Goal: Information Seeking & Learning: Check status

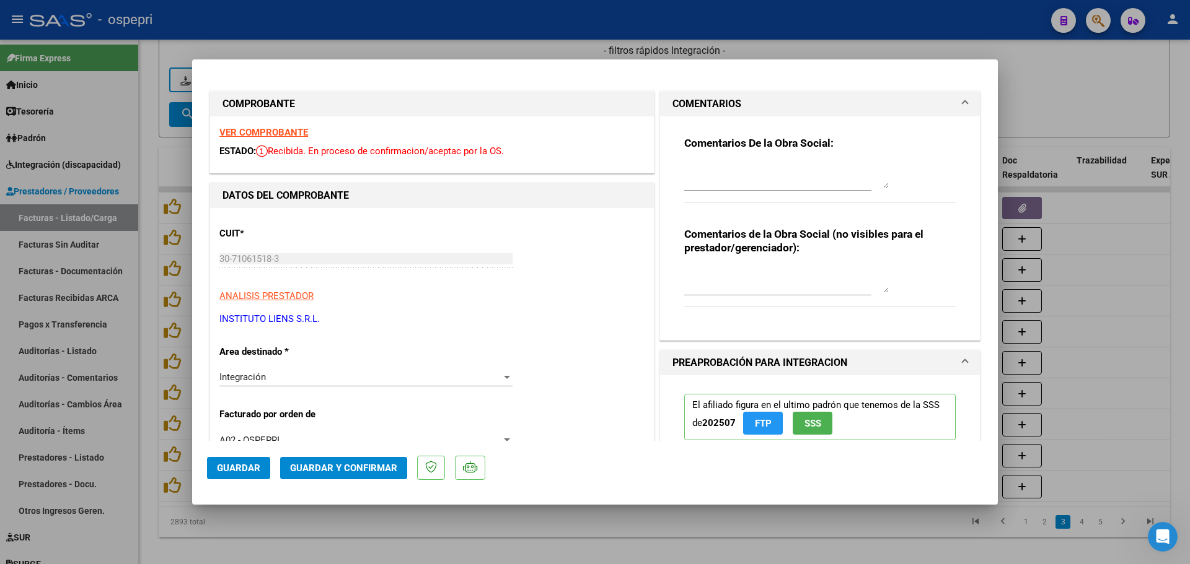
click at [699, 14] on div at bounding box center [595, 282] width 1190 height 564
type input "$ 0,00"
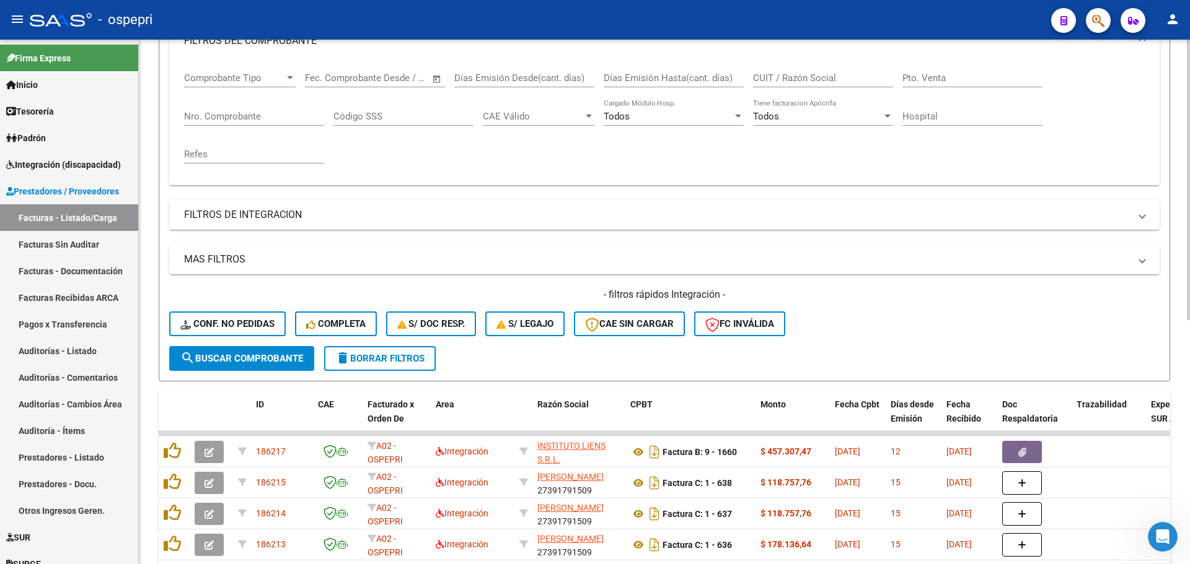
scroll to position [186, 0]
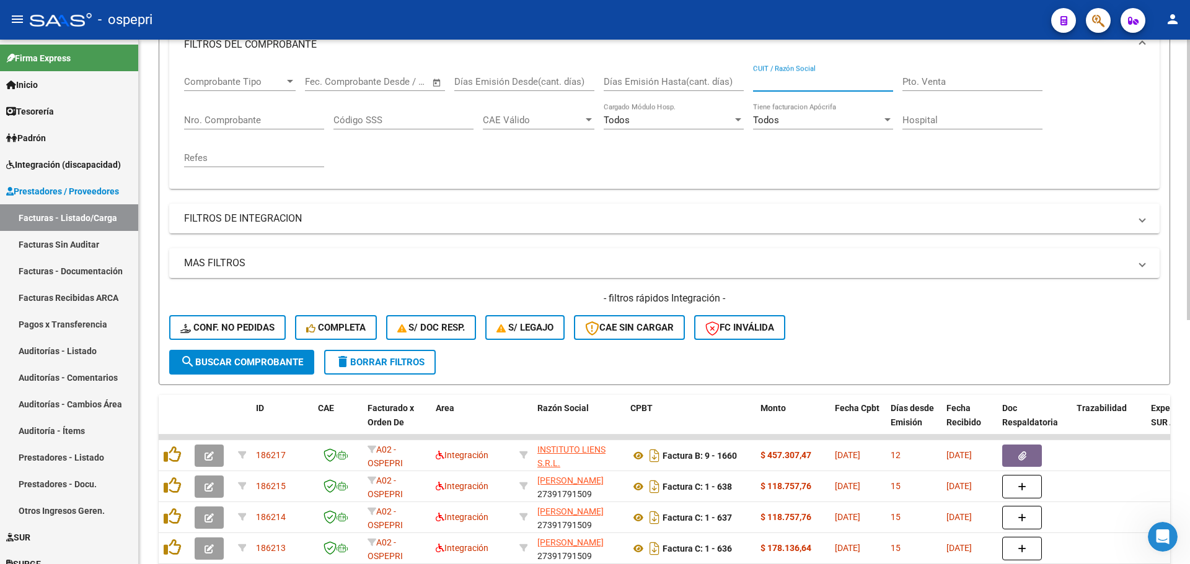
click at [801, 77] on input "CUIT / Razón Social" at bounding box center [823, 81] width 140 height 11
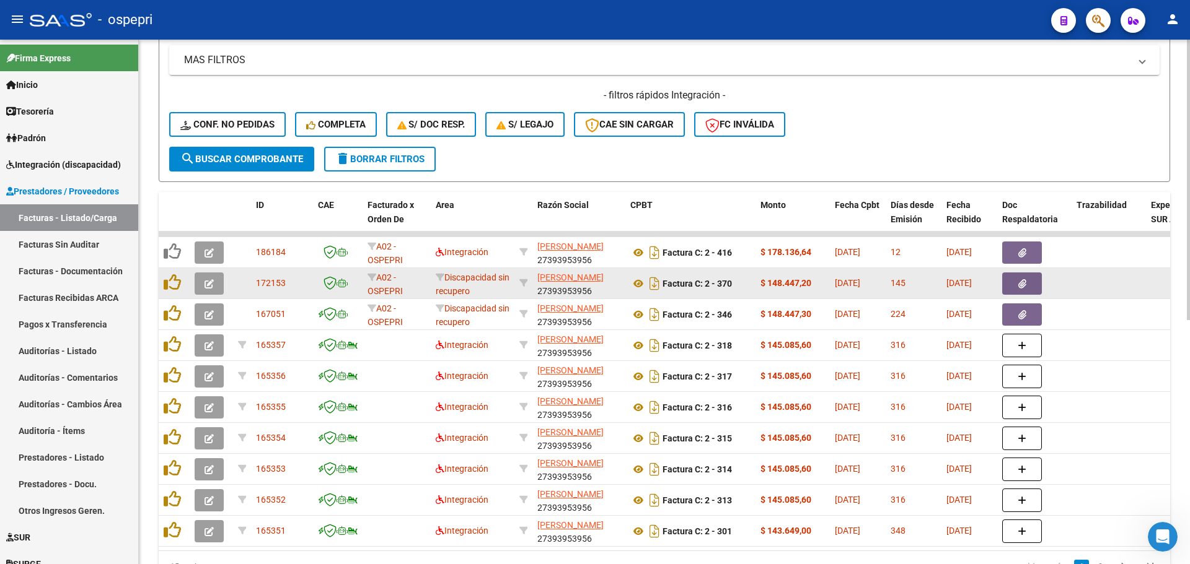
scroll to position [434, 0]
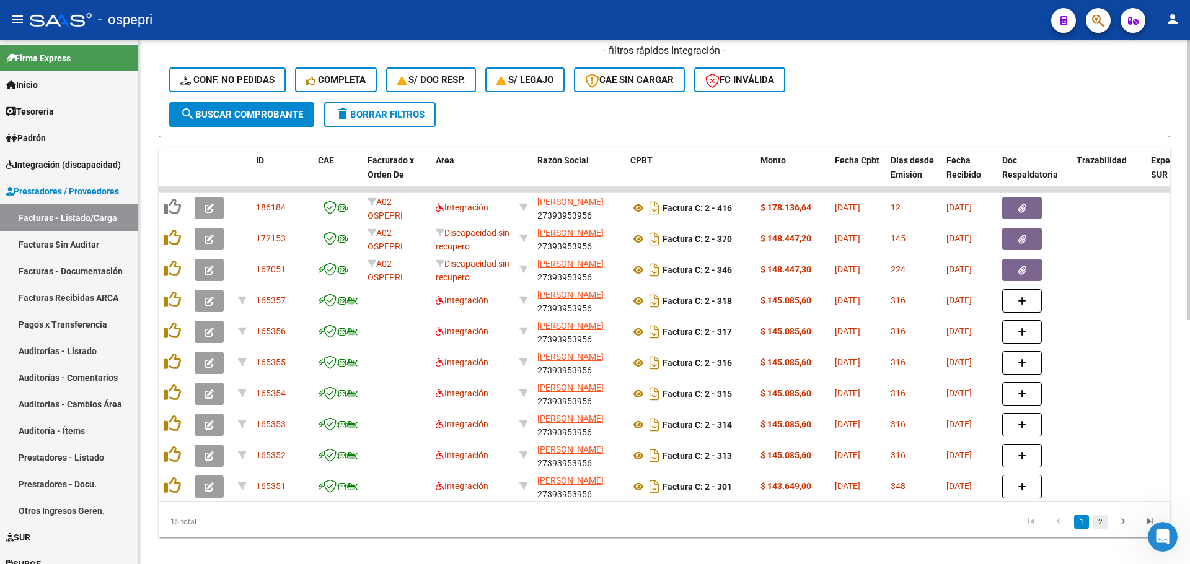
type input "[PERSON_NAME]"
click at [1101, 529] on link "2" at bounding box center [1099, 522] width 15 height 14
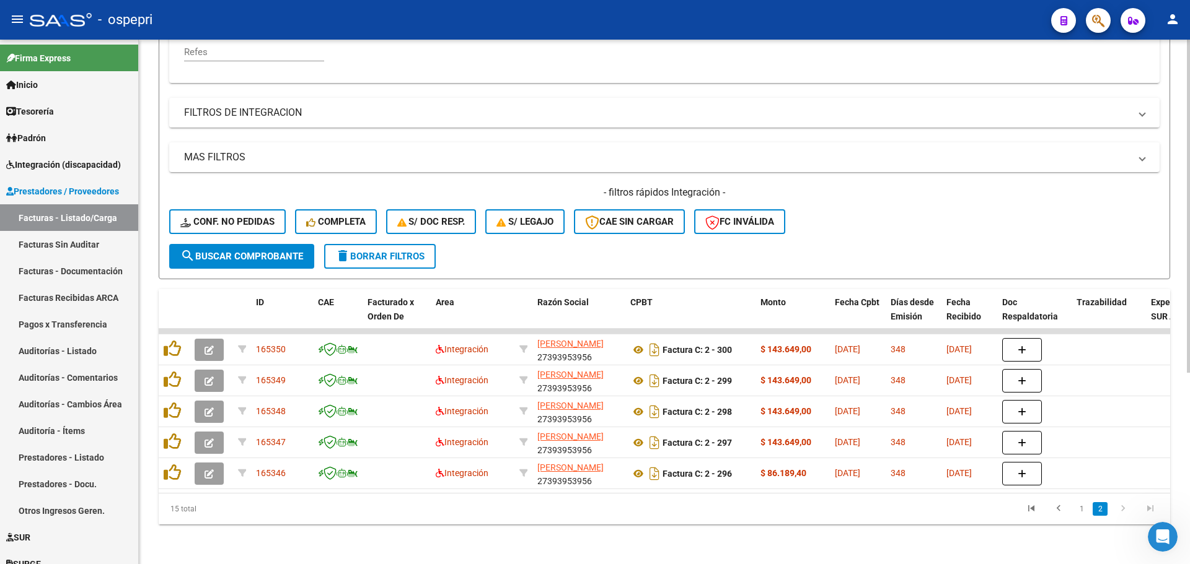
scroll to position [301, 0]
click at [1082, 511] on link "1" at bounding box center [1081, 509] width 15 height 14
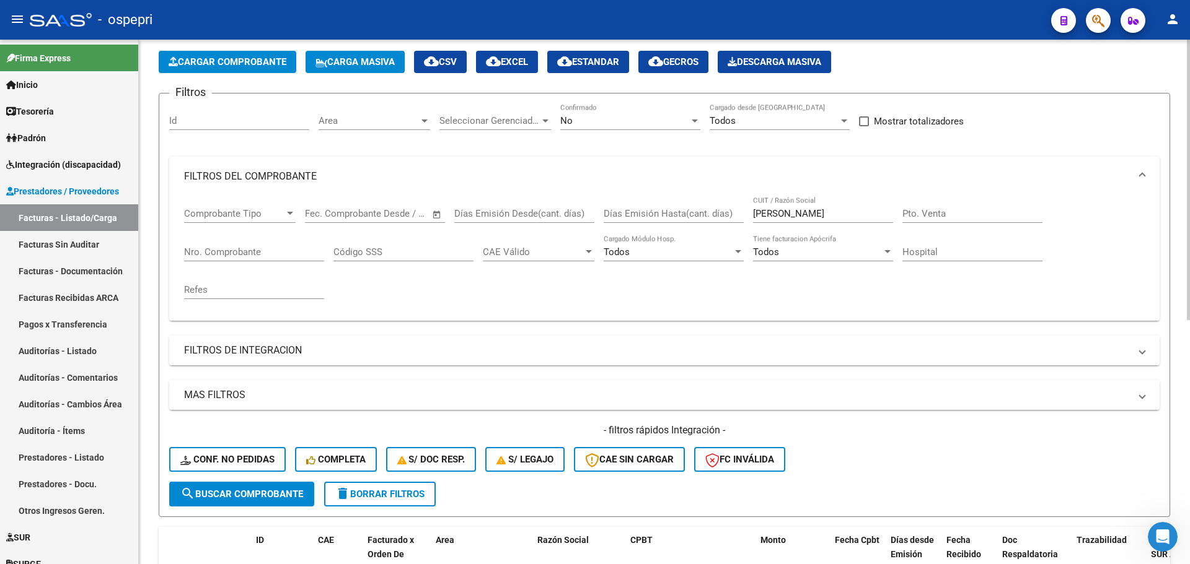
scroll to position [53, 0]
click at [393, 491] on span "delete Borrar Filtros" at bounding box center [379, 494] width 89 height 11
click at [693, 121] on div at bounding box center [694, 121] width 6 height 3
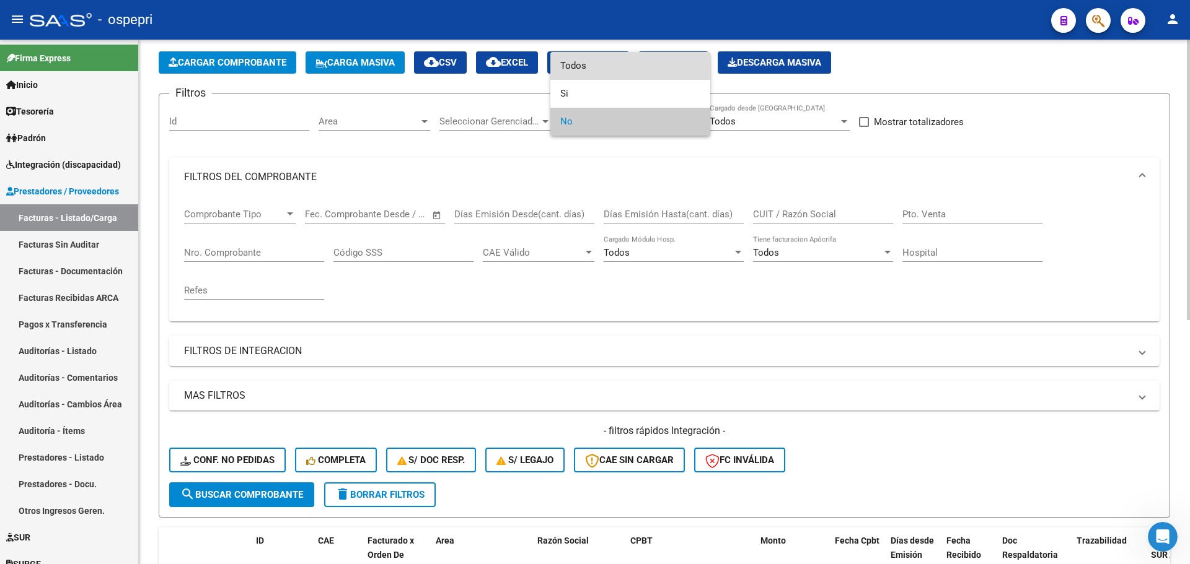
drag, startPoint x: 571, startPoint y: 64, endPoint x: 620, endPoint y: 98, distance: 59.6
click at [571, 63] on span "Todos" at bounding box center [630, 66] width 140 height 28
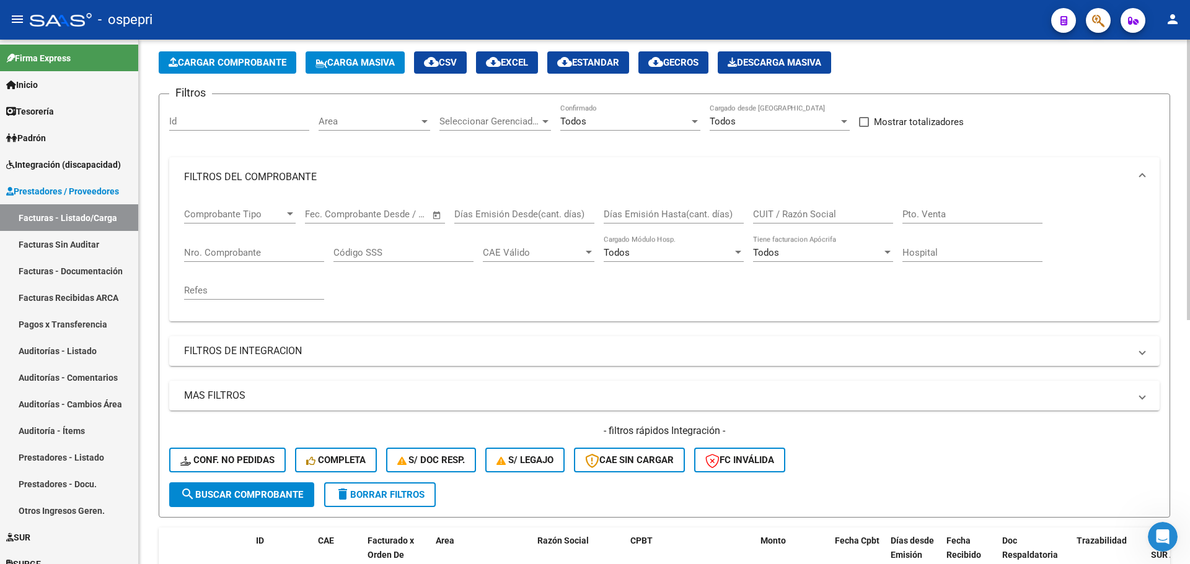
click at [782, 208] on div "CUIT / Razón Social" at bounding box center [823, 210] width 140 height 27
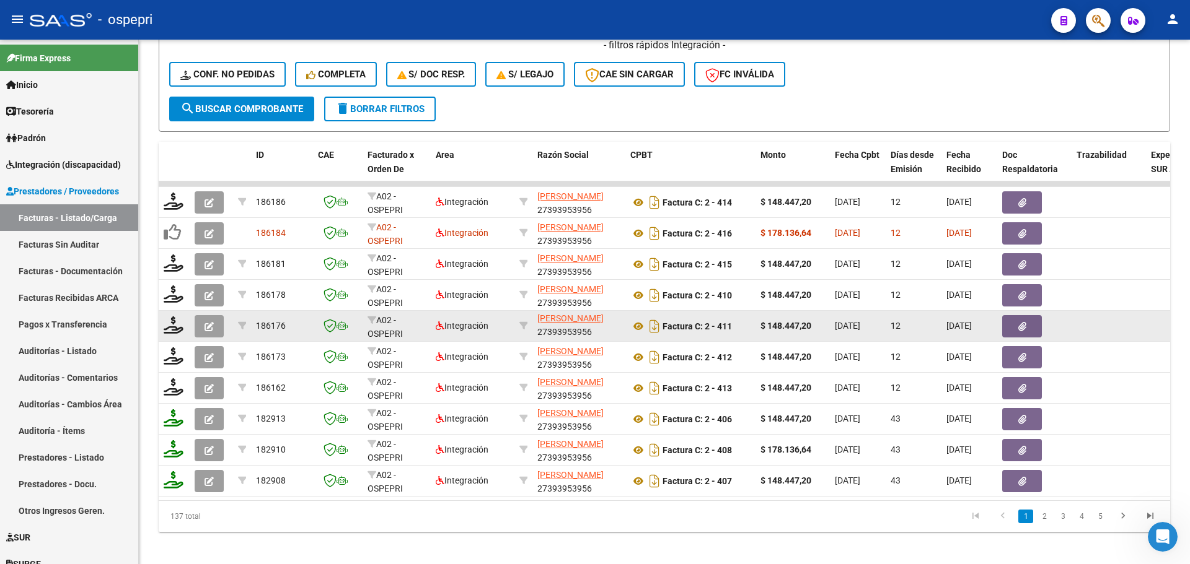
scroll to position [456, 0]
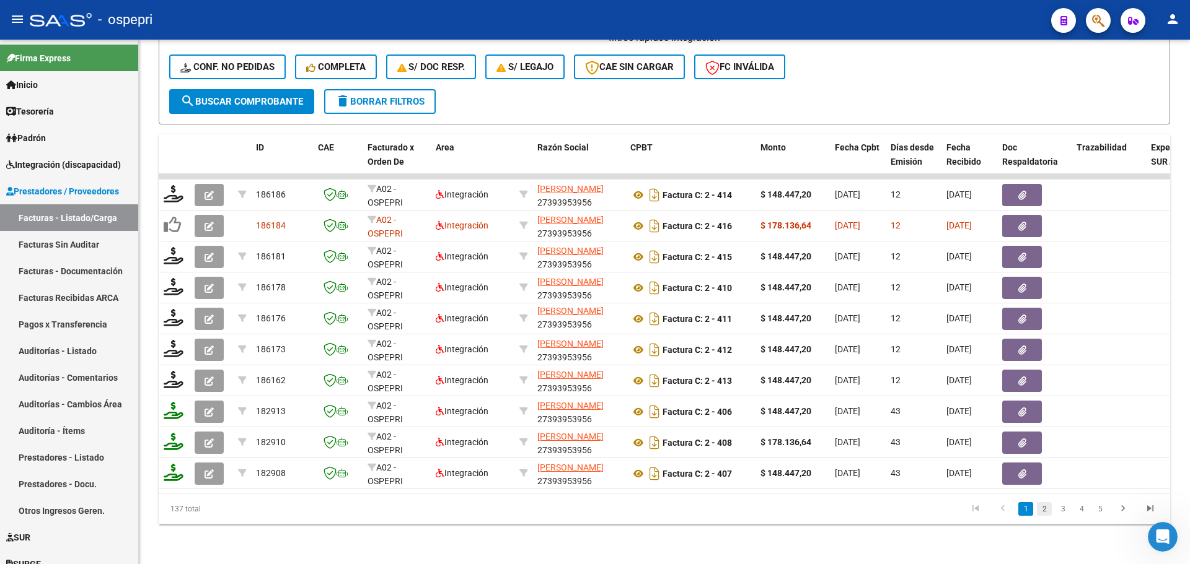
type input "[PERSON_NAME]"
click at [1038, 510] on link "2" at bounding box center [1044, 509] width 15 height 14
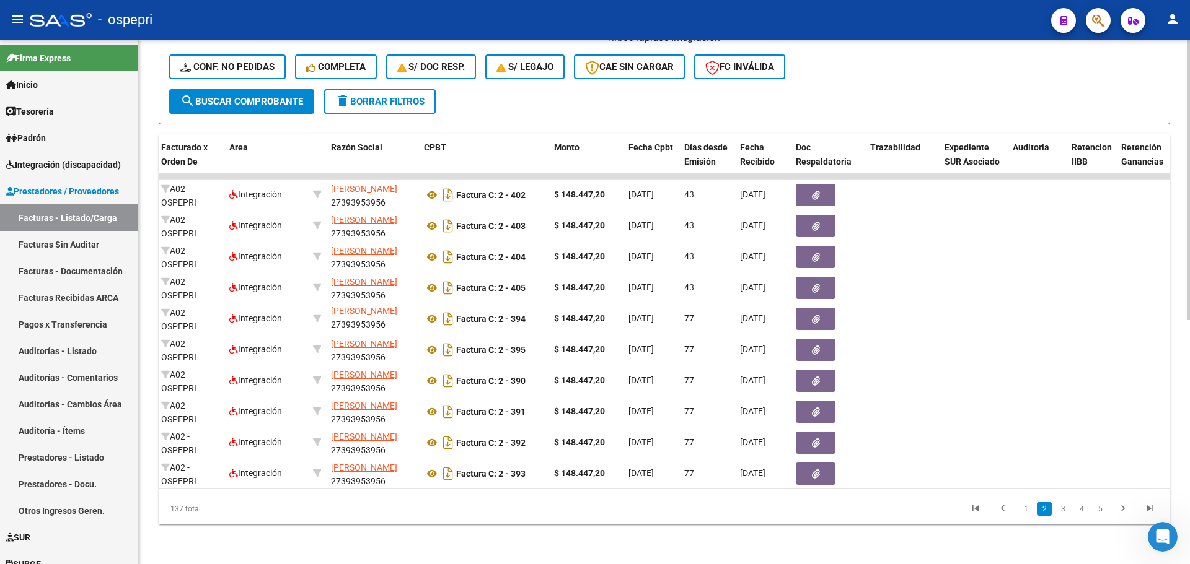
scroll to position [0, 166]
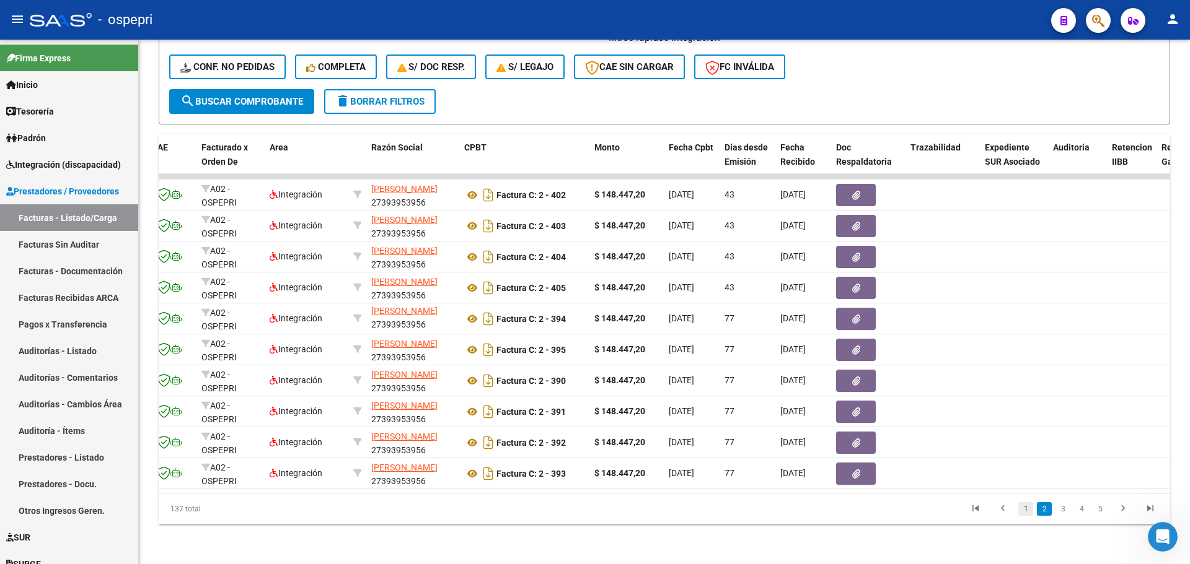
click at [1024, 510] on link "1" at bounding box center [1025, 509] width 15 height 14
click at [1043, 511] on link "2" at bounding box center [1044, 509] width 15 height 14
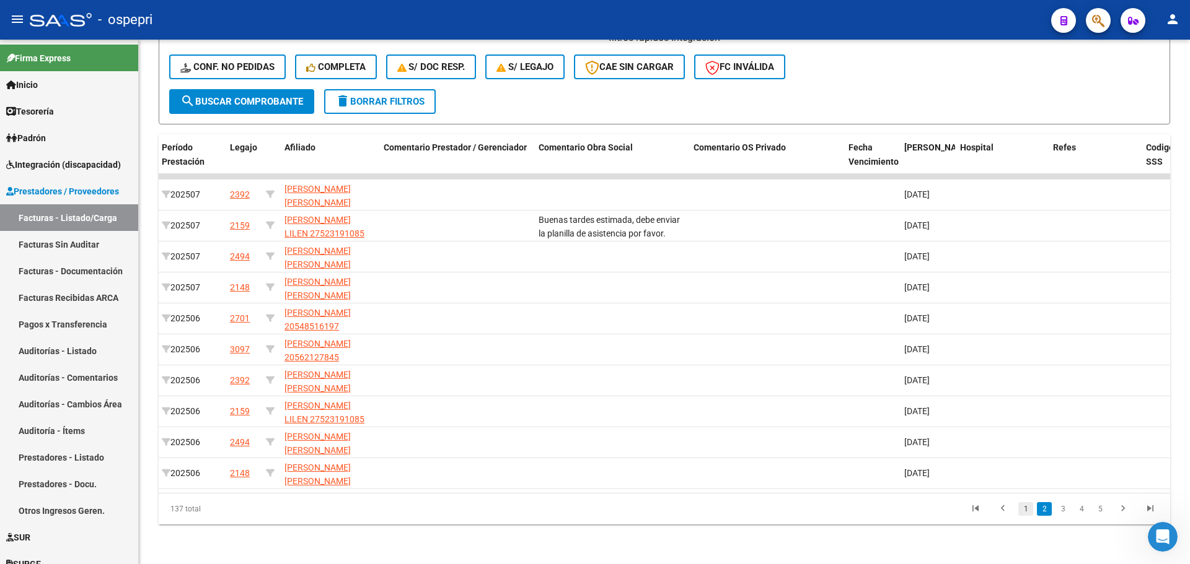
scroll to position [0, 1787]
click at [1027, 504] on link "1" at bounding box center [1025, 509] width 15 height 14
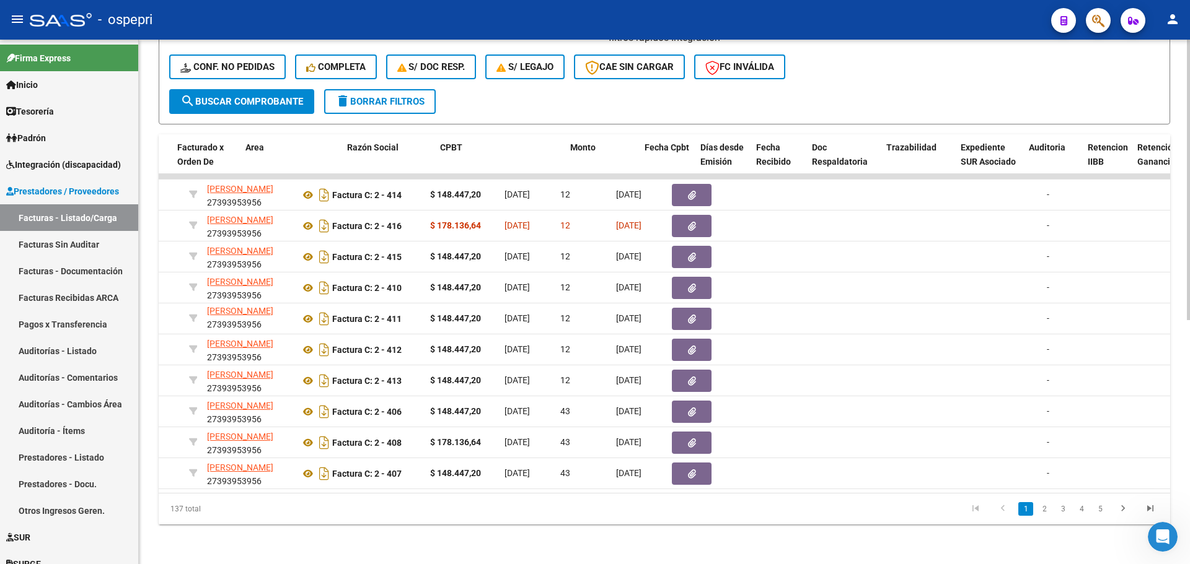
scroll to position [0, 0]
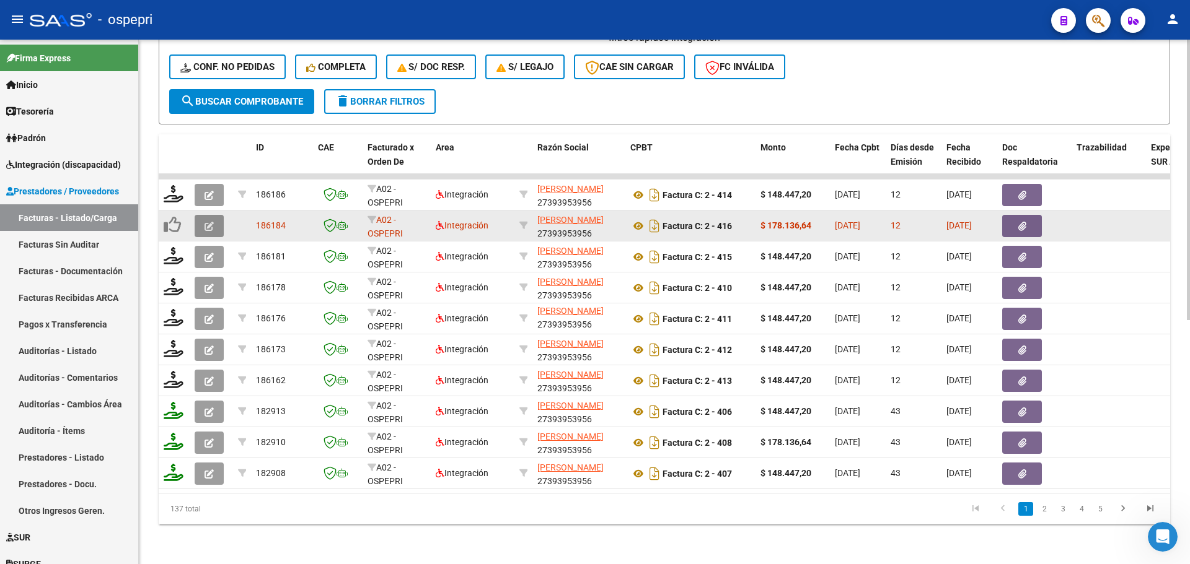
click at [203, 215] on button "button" at bounding box center [209, 226] width 29 height 22
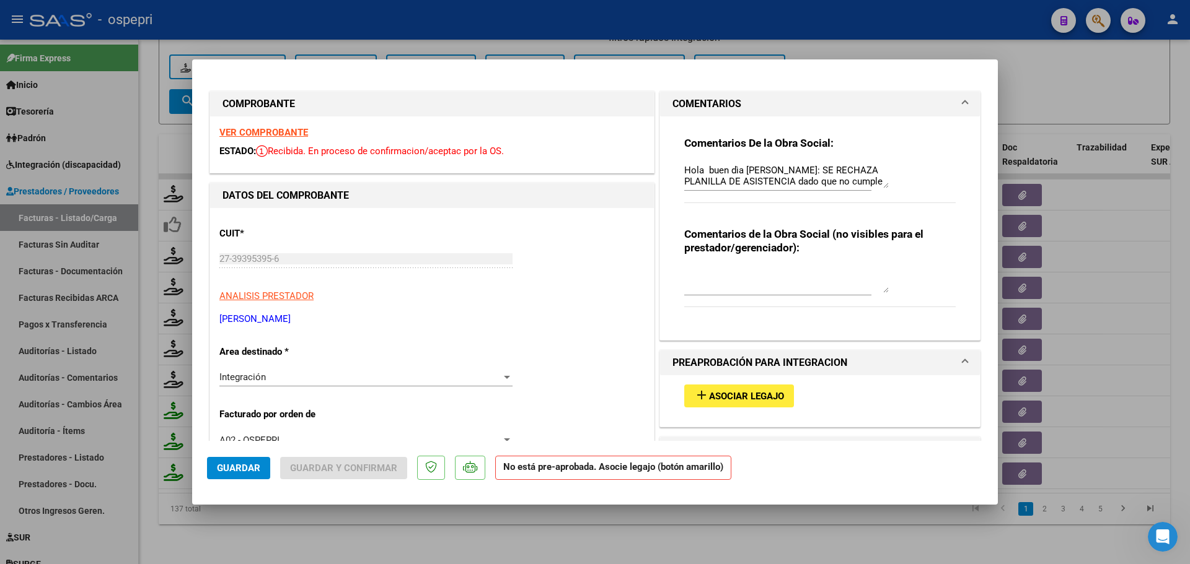
click at [276, 131] on strong "VER COMPROBANTE" at bounding box center [263, 132] width 89 height 11
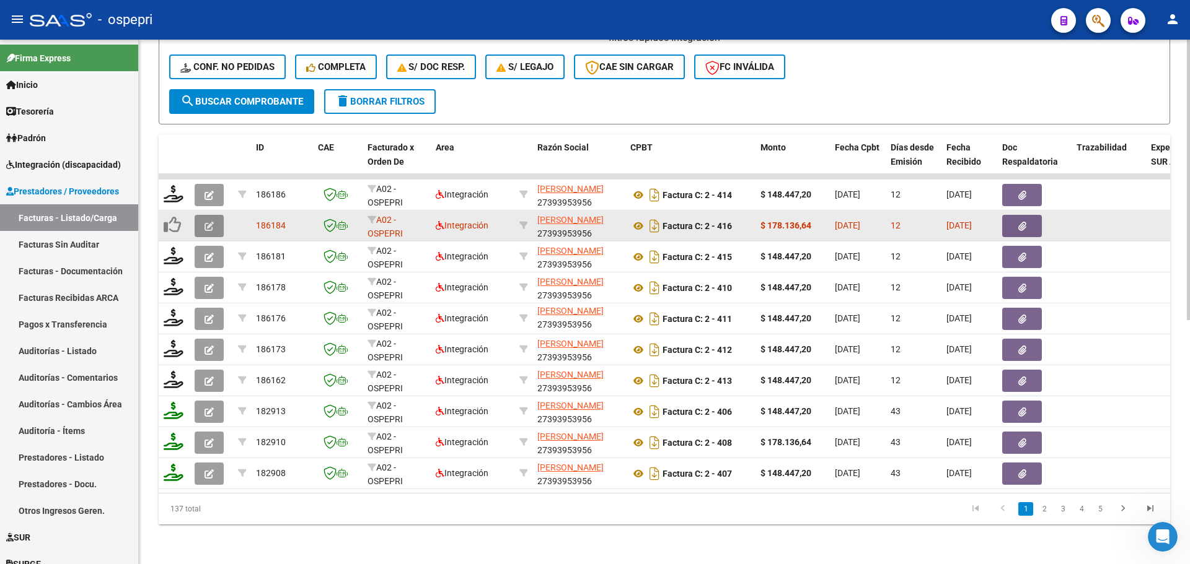
click at [213, 222] on icon "button" at bounding box center [208, 226] width 9 height 9
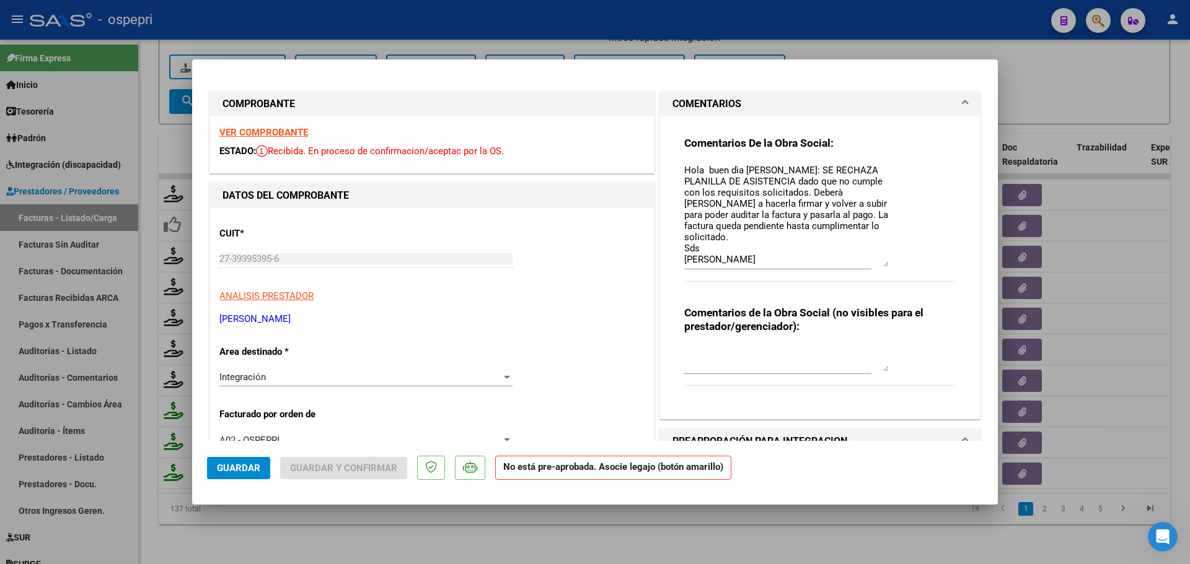
drag, startPoint x: 877, startPoint y: 186, endPoint x: 867, endPoint y: 265, distance: 79.4
click at [867, 265] on textarea "Hola buen dìa [PERSON_NAME]: SE RECHAZA PLANILLA DE ASISTENCIA dado que no cump…" at bounding box center [786, 215] width 204 height 103
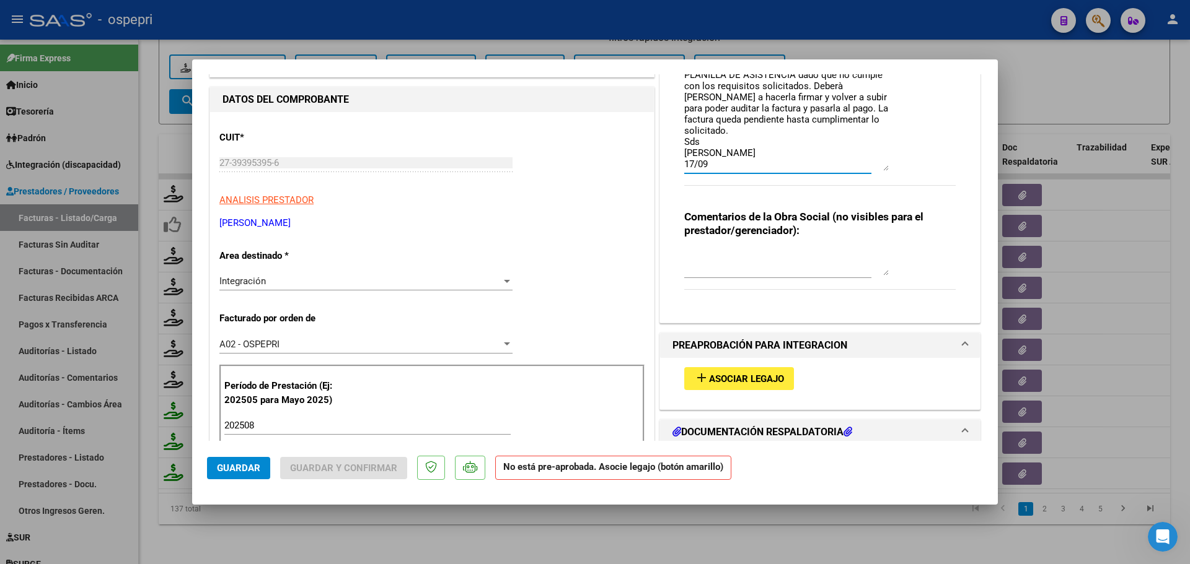
scroll to position [124, 0]
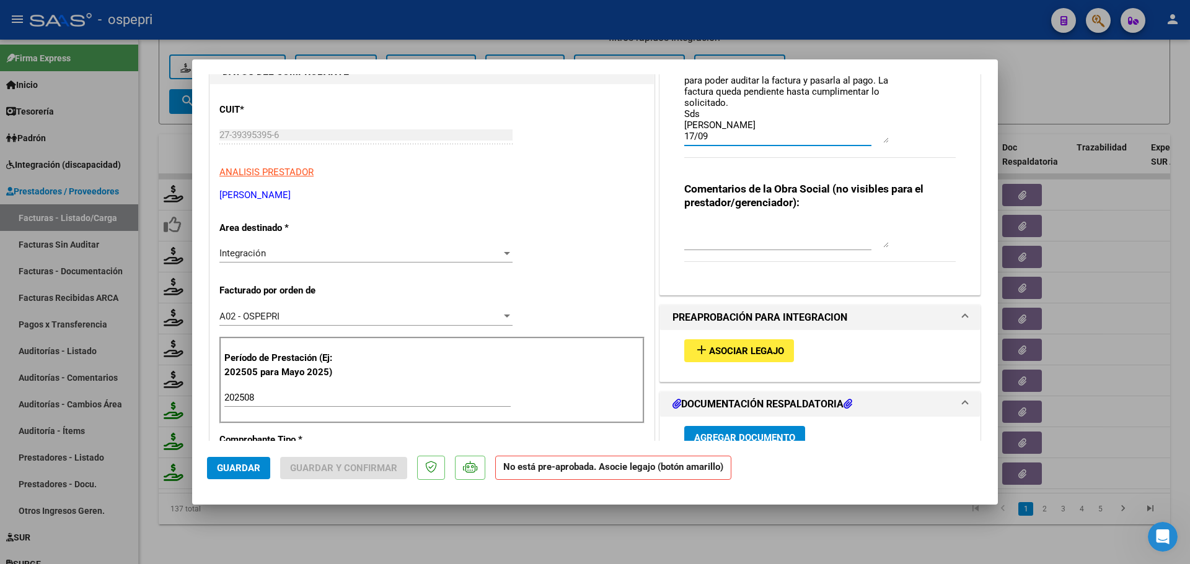
type input "$ 0,00"
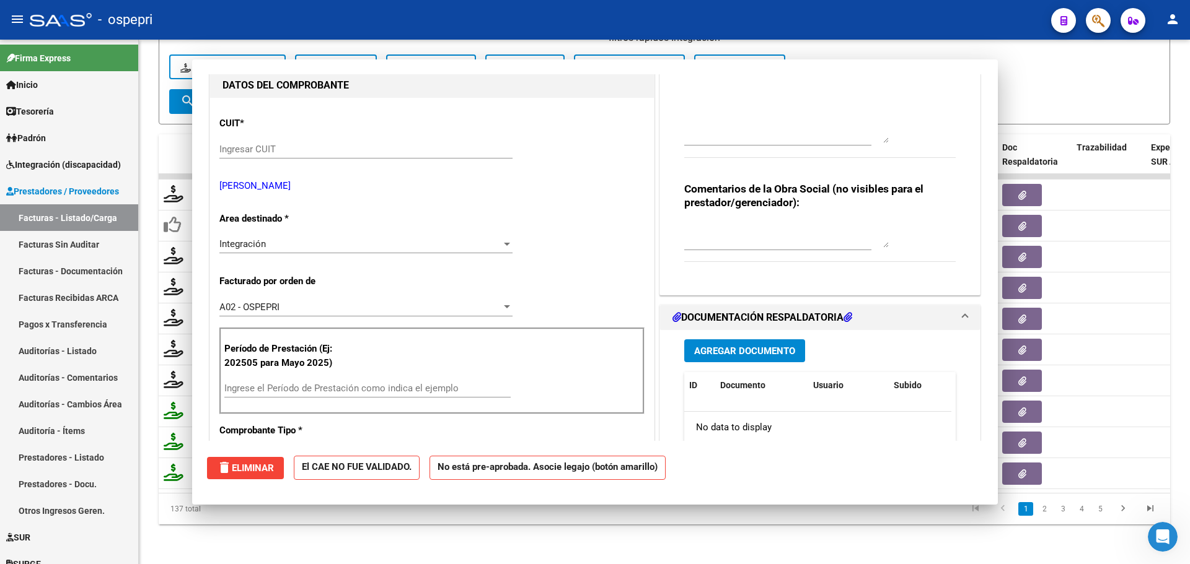
scroll to position [0, 0]
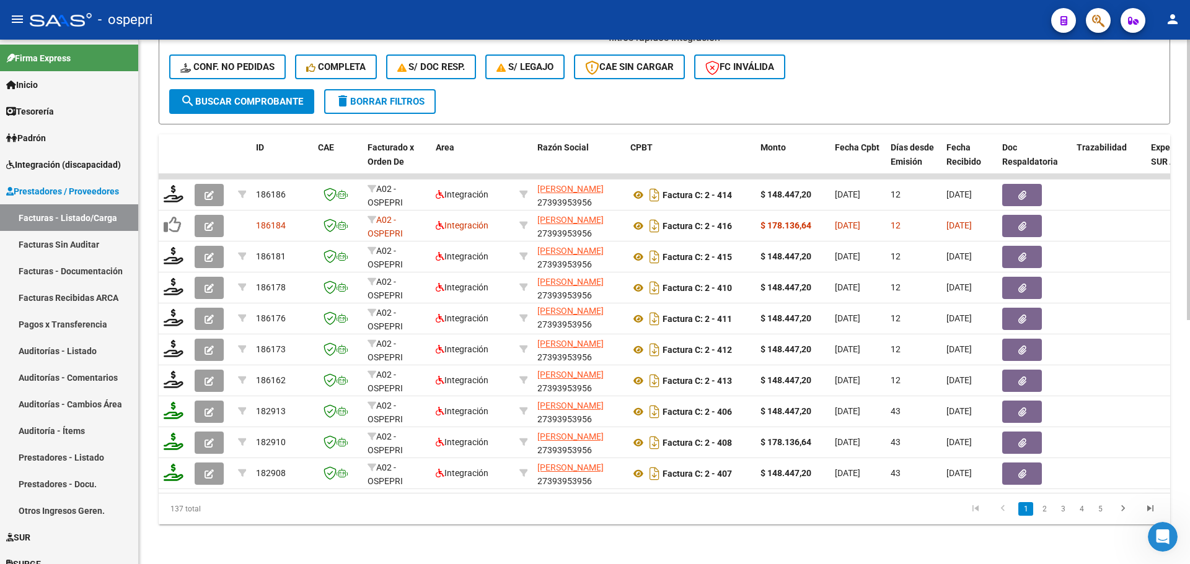
click at [989, 50] on div "- filtros rápidos Integración - Conf. no pedidas Completa S/ Doc Resp. S/ legaj…" at bounding box center [664, 60] width 990 height 58
